Goal: Task Accomplishment & Management: Manage account settings

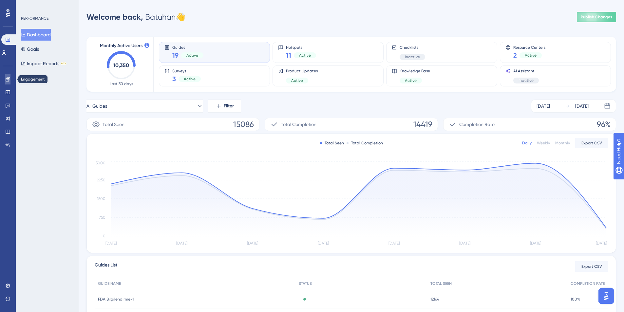
click at [9, 82] on link at bounding box center [7, 79] width 5 height 10
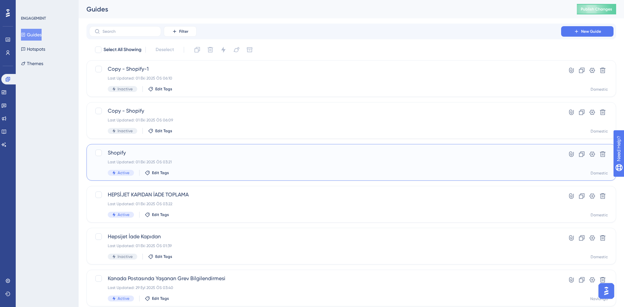
click at [415, 164] on div "Last Updated: 01 Eki 2025 ÖS 03:21" at bounding box center [325, 161] width 434 height 5
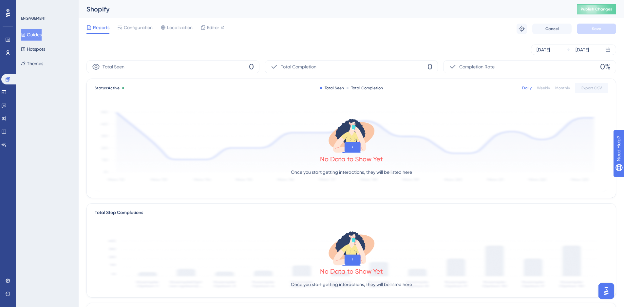
click at [153, 26] on div "Reports Configuration Localization Editor" at bounding box center [155, 29] width 138 height 10
click at [140, 29] on span "Configuration" at bounding box center [138, 28] width 29 height 8
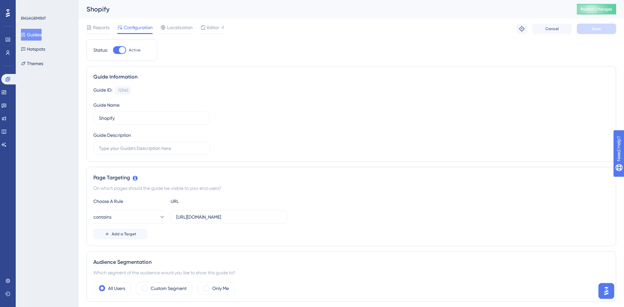
click at [120, 50] on div at bounding box center [122, 50] width 7 height 7
click at [113, 50] on input "Active" at bounding box center [113, 50] width 0 height 0
checkbox input "false"
click at [596, 27] on span "Save" at bounding box center [596, 28] width 9 height 5
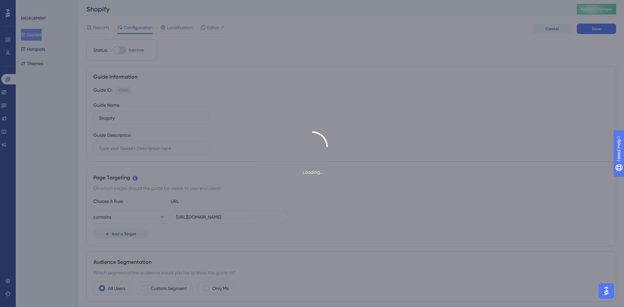
click at [606, 8] on span "Publish Changes" at bounding box center [595, 9] width 31 height 5
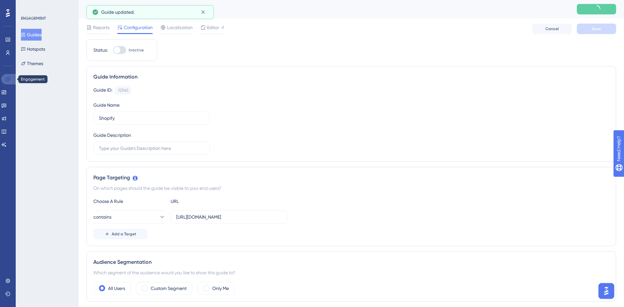
click at [10, 79] on link at bounding box center [9, 79] width 16 height 10
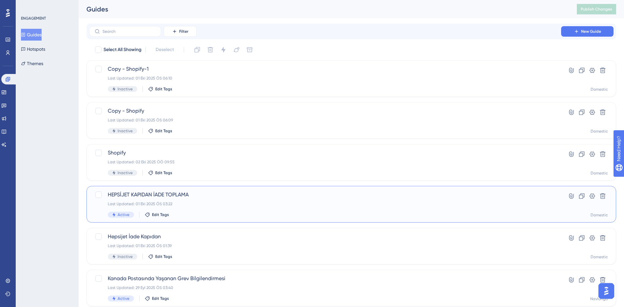
click at [252, 201] on div "HEPSİJET KAPIDAN İADE TOPLAMA Last Updated: 01 Eki 2025 ÖS 03:22 Active Edit Ta…" at bounding box center [325, 204] width 434 height 27
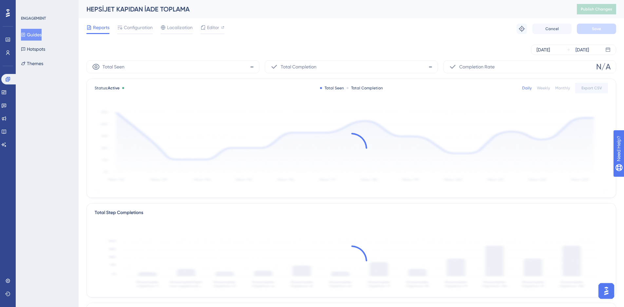
click at [142, 48] on div "[DATE] [DATE]" at bounding box center [350, 50] width 529 height 10
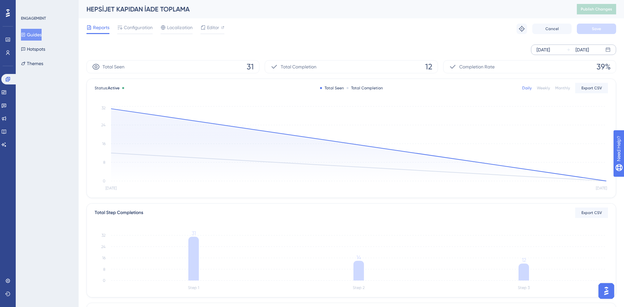
click at [565, 52] on div "[DATE] [DATE]" at bounding box center [573, 50] width 85 height 10
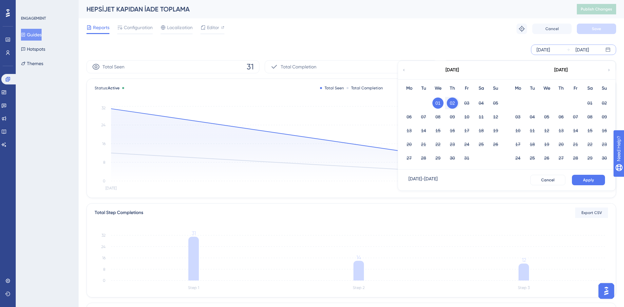
drag, startPoint x: 418, startPoint y: 20, endPoint x: 366, endPoint y: 28, distance: 52.3
click at [418, 19] on div "Reports Configuration Localization Editor Troubleshoot Cancel Save" at bounding box center [350, 28] width 529 height 21
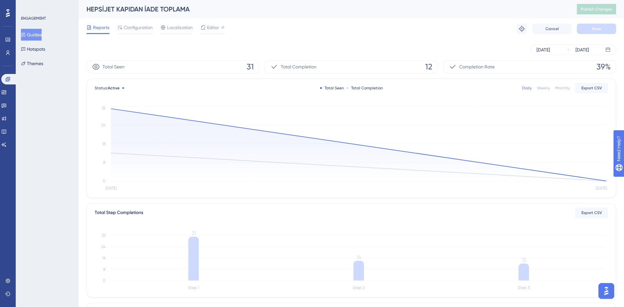
click at [134, 22] on div "Reports Configuration Localization Editor Troubleshoot Cancel Save" at bounding box center [350, 28] width 529 height 21
click at [134, 29] on span "Configuration" at bounding box center [138, 28] width 29 height 8
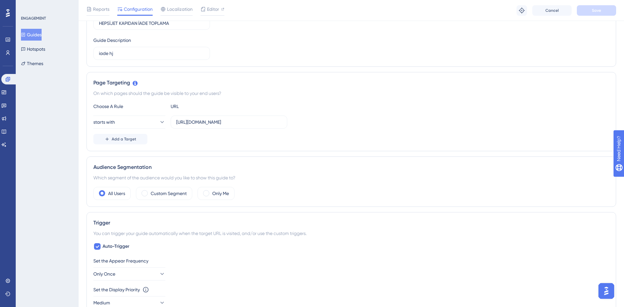
scroll to position [98, 0]
click at [137, 122] on button "starts with" at bounding box center [129, 121] width 72 height 13
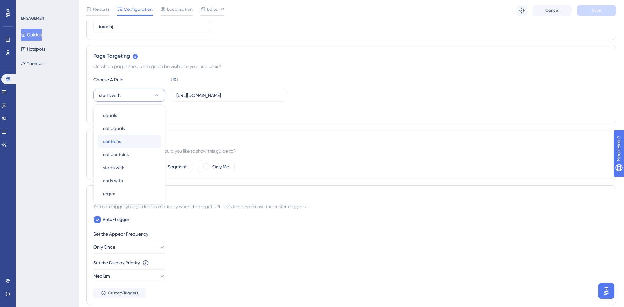
click at [137, 138] on div "contains contains" at bounding box center [129, 141] width 53 height 13
click at [594, 12] on span "Save" at bounding box center [596, 10] width 9 height 5
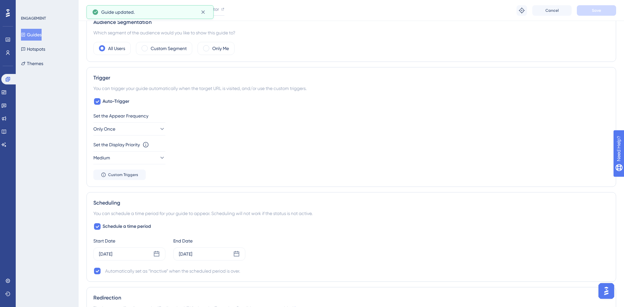
scroll to position [255, 0]
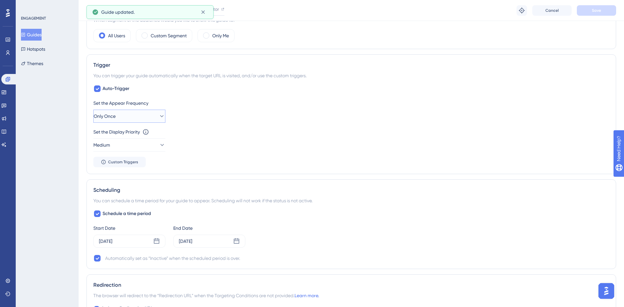
click at [122, 113] on button "Only Once" at bounding box center [129, 116] width 72 height 13
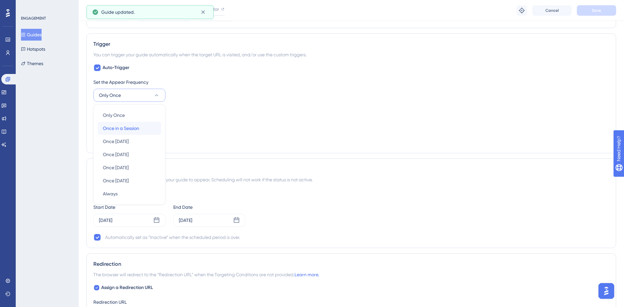
click at [133, 129] on span "Once in a Session" at bounding box center [121, 128] width 36 height 8
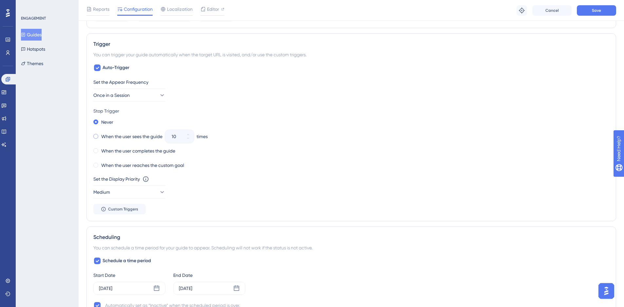
click at [123, 139] on label "When the user sees the guide" at bounding box center [131, 137] width 61 height 8
click at [186, 143] on button "10" at bounding box center [188, 140] width 12 height 7
click at [186, 143] on button "9" at bounding box center [188, 140] width 12 height 7
click at [186, 143] on button "8" at bounding box center [188, 140] width 12 height 7
click at [186, 143] on button "7" at bounding box center [188, 140] width 12 height 7
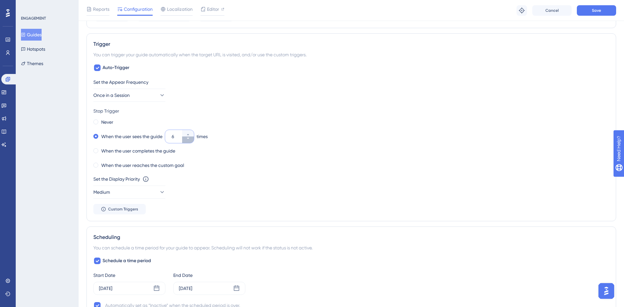
click at [186, 143] on button "6" at bounding box center [188, 140] width 12 height 7
click at [186, 143] on button "5" at bounding box center [188, 140] width 12 height 7
click at [186, 143] on button "4" at bounding box center [188, 140] width 12 height 7
type input "3"
click at [593, 14] on button "Save" at bounding box center [596, 10] width 39 height 10
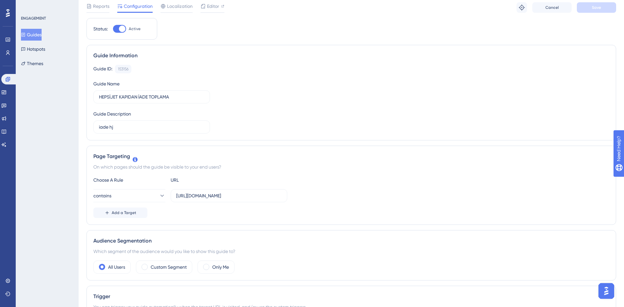
scroll to position [0, 0]
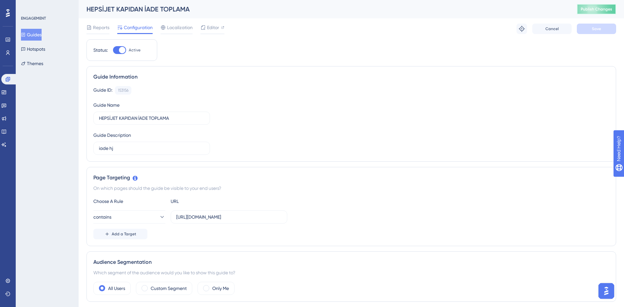
click at [606, 11] on span "Publish Changes" at bounding box center [595, 9] width 31 height 5
click at [27, 38] on button "Guides" at bounding box center [31, 35] width 21 height 12
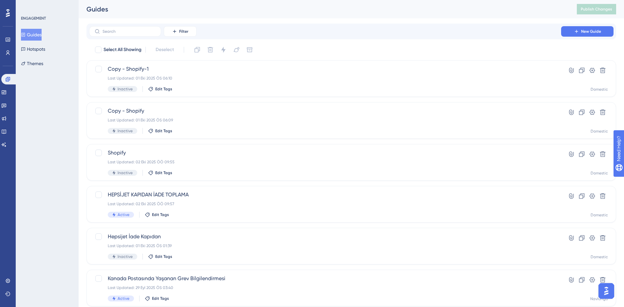
click at [145, 37] on div "Filter New Guide" at bounding box center [350, 32] width 529 height 16
click at [176, 35] on button "Filter" at bounding box center [180, 31] width 33 height 10
click at [188, 73] on span "Containers" at bounding box center [184, 76] width 23 height 8
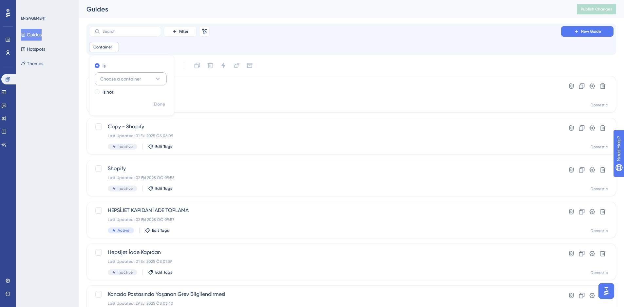
click at [129, 75] on span "Choose a container" at bounding box center [120, 79] width 41 height 8
click at [131, 123] on div "Domestic Domestic" at bounding box center [130, 118] width 53 height 13
click at [176, 52] on div "Container is Domestic Domestic Remove is Domestic is not Done" at bounding box center [351, 47] width 524 height 10
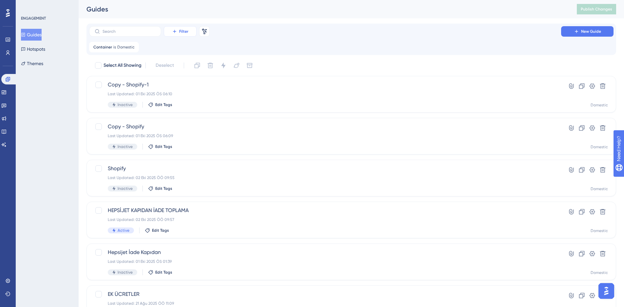
click at [188, 32] on button "Filter" at bounding box center [180, 31] width 33 height 10
click at [185, 90] on span "Status" at bounding box center [179, 89] width 13 height 8
click at [196, 80] on span "Choose a status" at bounding box center [182, 79] width 33 height 8
click at [198, 100] on div "Active Active" at bounding box center [196, 98] width 53 height 13
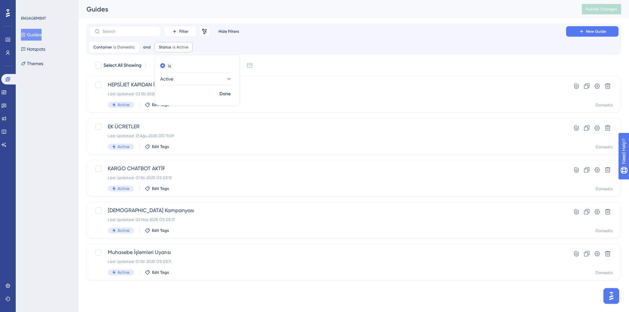
click at [294, 51] on div "Container is Domestic Domestic Remove and Status is Active Active Remove is Act…" at bounding box center [353, 47] width 529 height 10
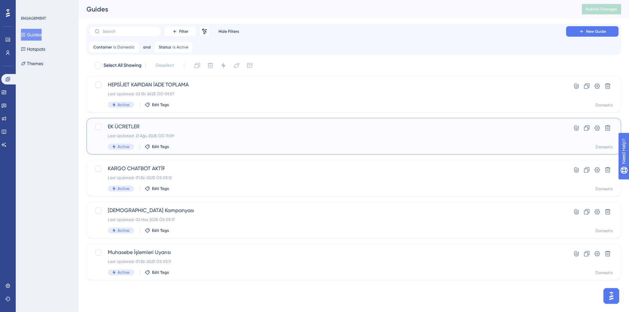
click at [207, 132] on div "EK ÜCRETLER Last Updated: 21 Ağu 2025 ÖÖ 11:09 Active Edit Tags" at bounding box center [327, 136] width 439 height 27
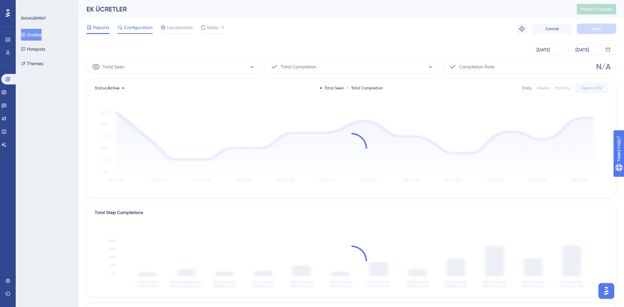
click at [129, 28] on span "Configuration" at bounding box center [138, 28] width 29 height 8
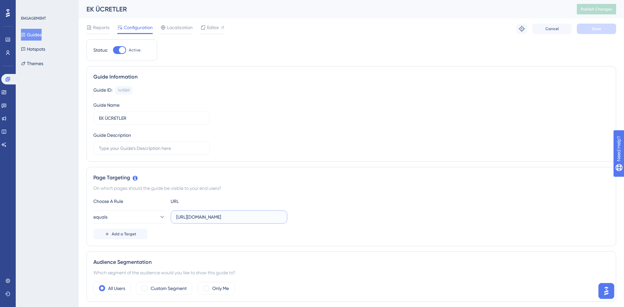
click at [231, 218] on input "[URL][DOMAIN_NAME]" at bounding box center [228, 216] width 105 height 7
paste input "user"
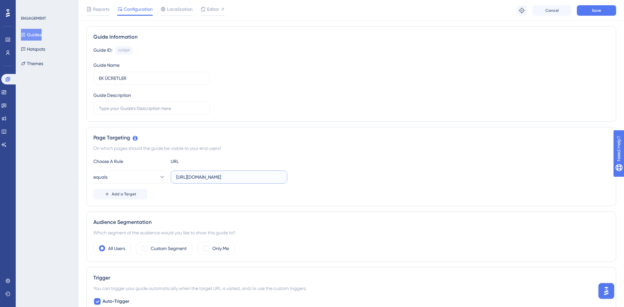
scroll to position [98, 0]
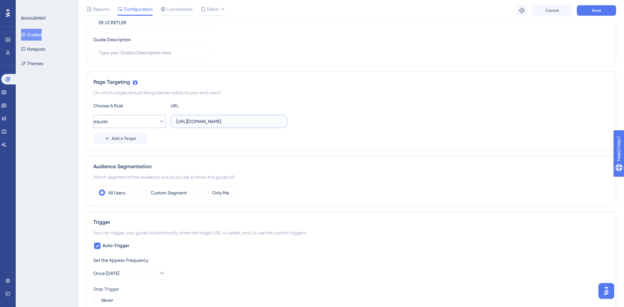
type input "[URL][DOMAIN_NAME]"
click at [139, 118] on button "equals" at bounding box center [129, 121] width 72 height 13
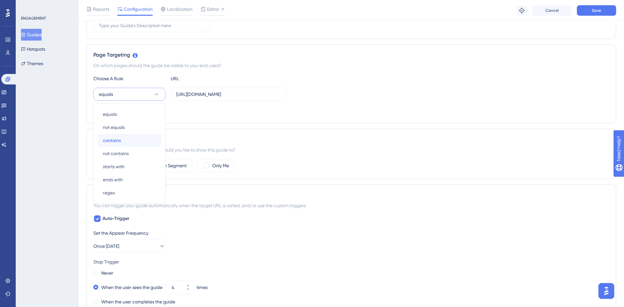
click at [132, 136] on div "contains contains" at bounding box center [129, 140] width 53 height 13
click at [451, 116] on div "Add a Target" at bounding box center [351, 111] width 516 height 10
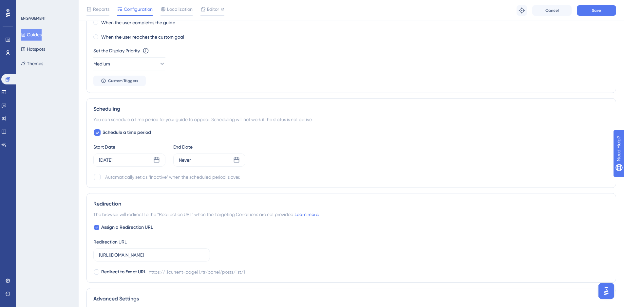
scroll to position [420, 0]
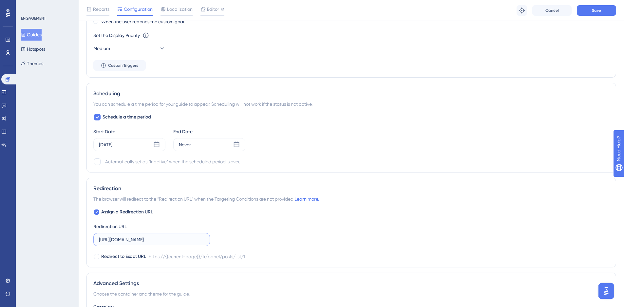
click at [154, 242] on input "[URL][DOMAIN_NAME]" at bounding box center [151, 239] width 105 height 7
click at [331, 234] on div "Assign a Redirection URL Redirection URL [URL][DOMAIN_NAME] Redirect to Exact U…" at bounding box center [351, 234] width 516 height 52
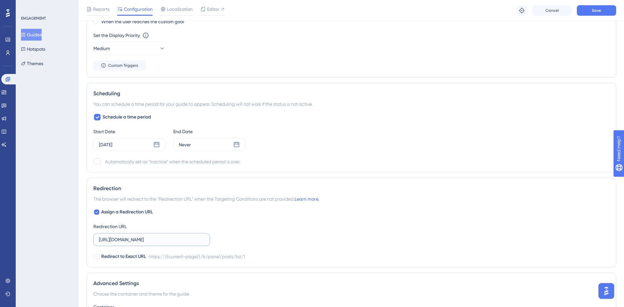
click at [166, 241] on input "[URL][DOMAIN_NAME]" at bounding box center [151, 239] width 105 height 7
paste input "user"
type input "[URL][DOMAIN_NAME]"
click at [339, 220] on div "Assign a Redirection URL Redirection URL [URL][DOMAIN_NAME] Redirect to Exact U…" at bounding box center [351, 234] width 516 height 52
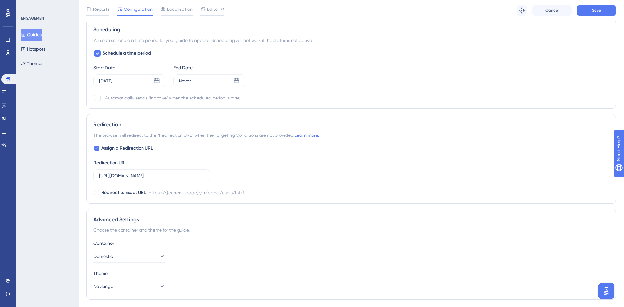
scroll to position [503, 0]
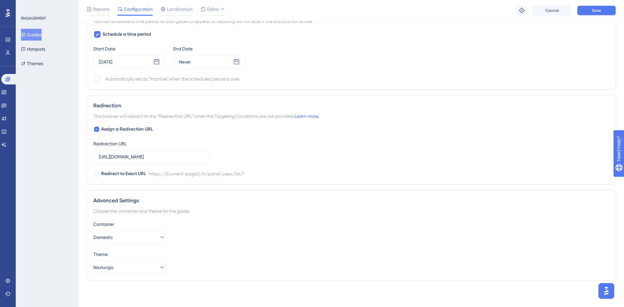
click at [590, 14] on button "Save" at bounding box center [596, 10] width 39 height 10
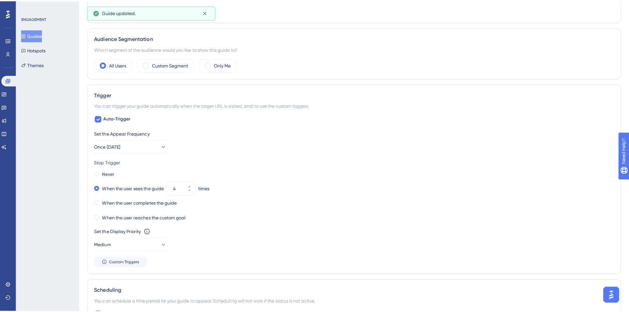
scroll to position [0, 0]
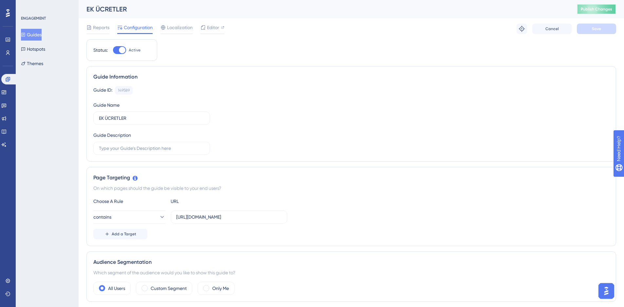
click at [606, 7] on span "Publish Changes" at bounding box center [595, 9] width 31 height 5
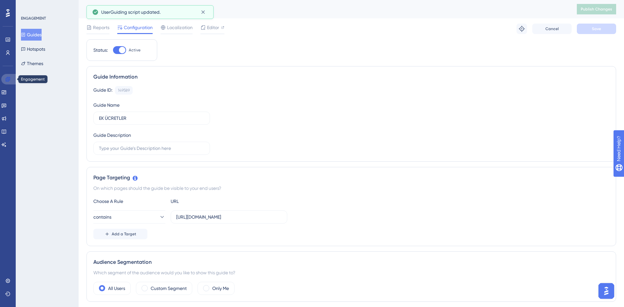
click at [7, 78] on icon at bounding box center [8, 79] width 4 height 4
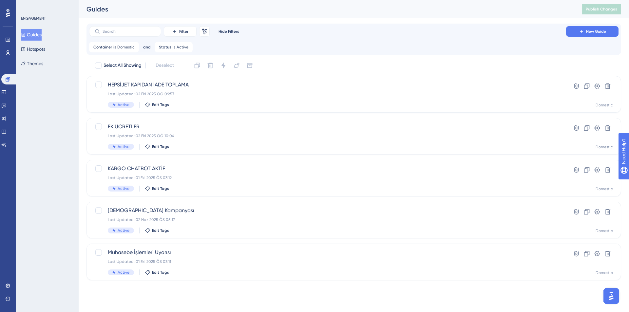
click at [38, 33] on button "Guides" at bounding box center [31, 35] width 21 height 12
